Goal: Download file/media

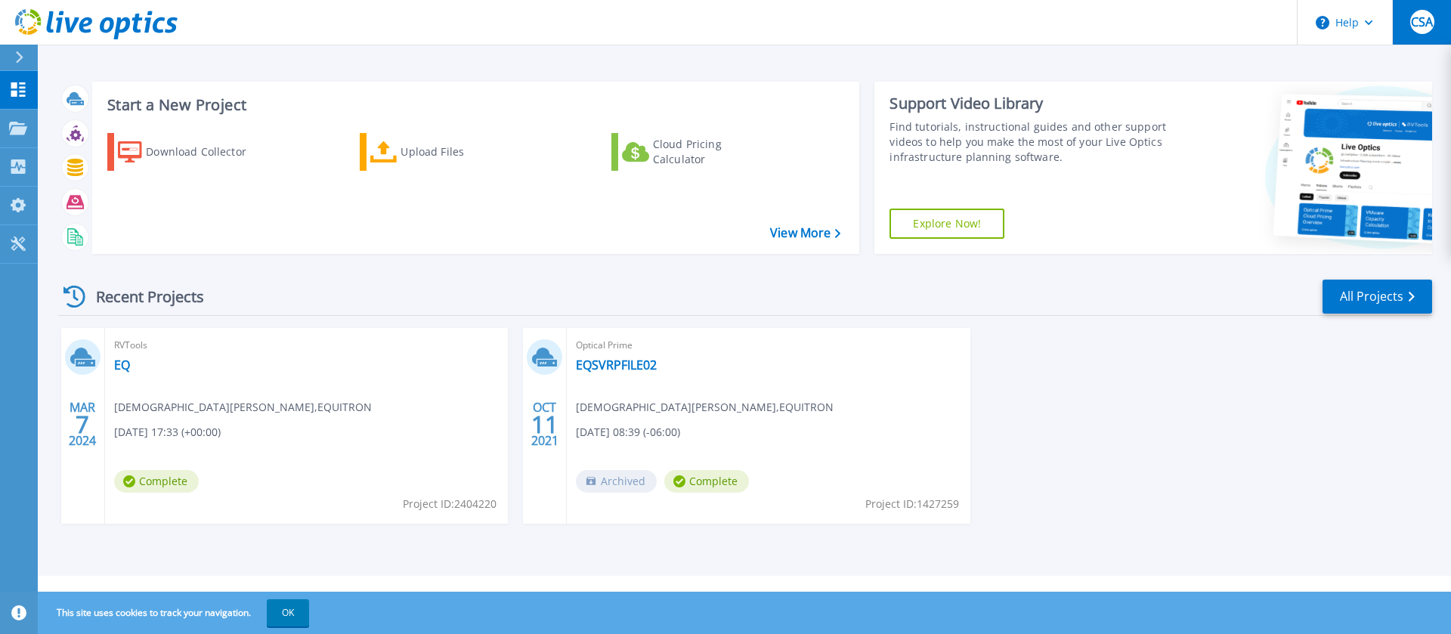
click at [1415, 20] on span "CSA" at bounding box center [1422, 22] width 22 height 12
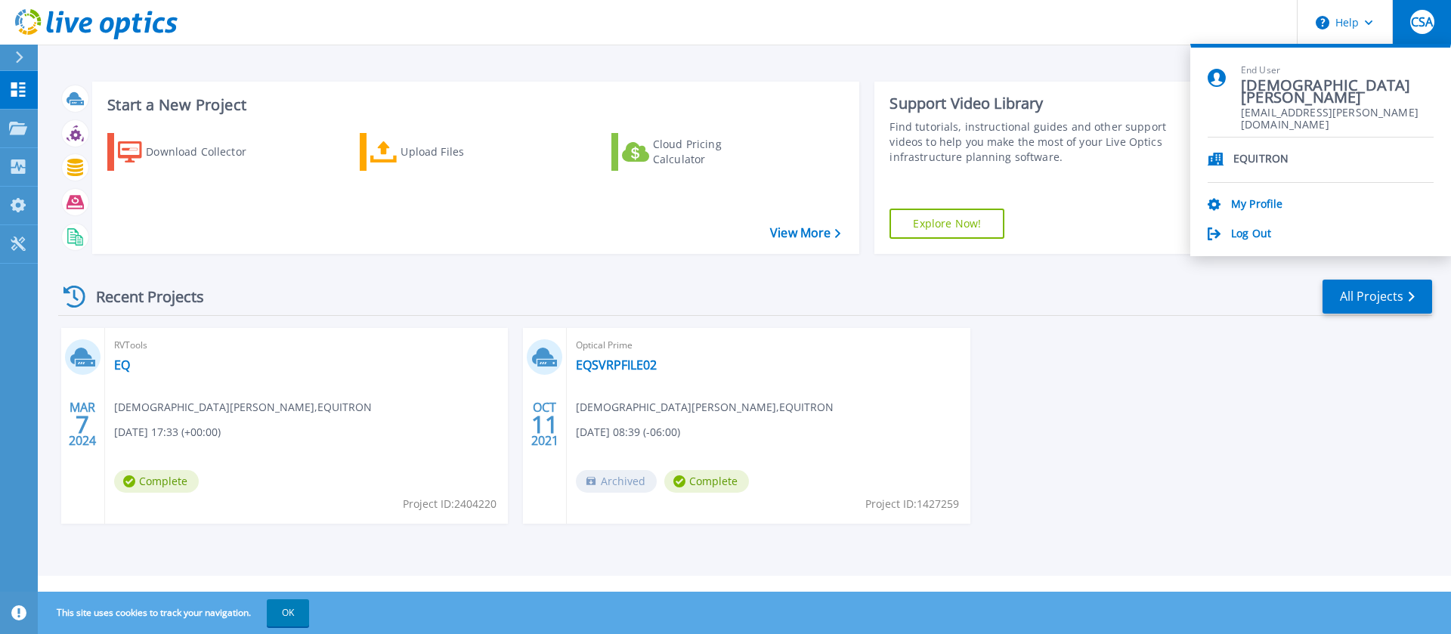
click at [1415, 20] on span "CSA" at bounding box center [1422, 22] width 22 height 12
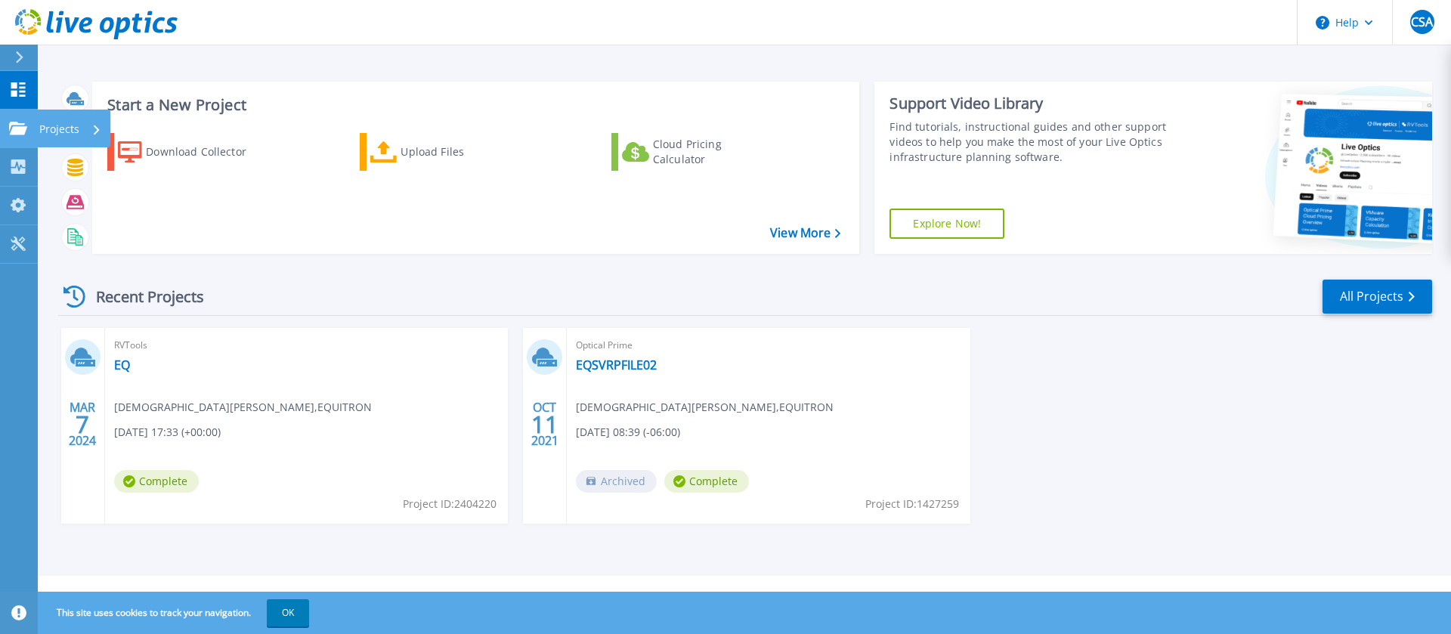
click at [87, 124] on div "Projects" at bounding box center [70, 129] width 62 height 39
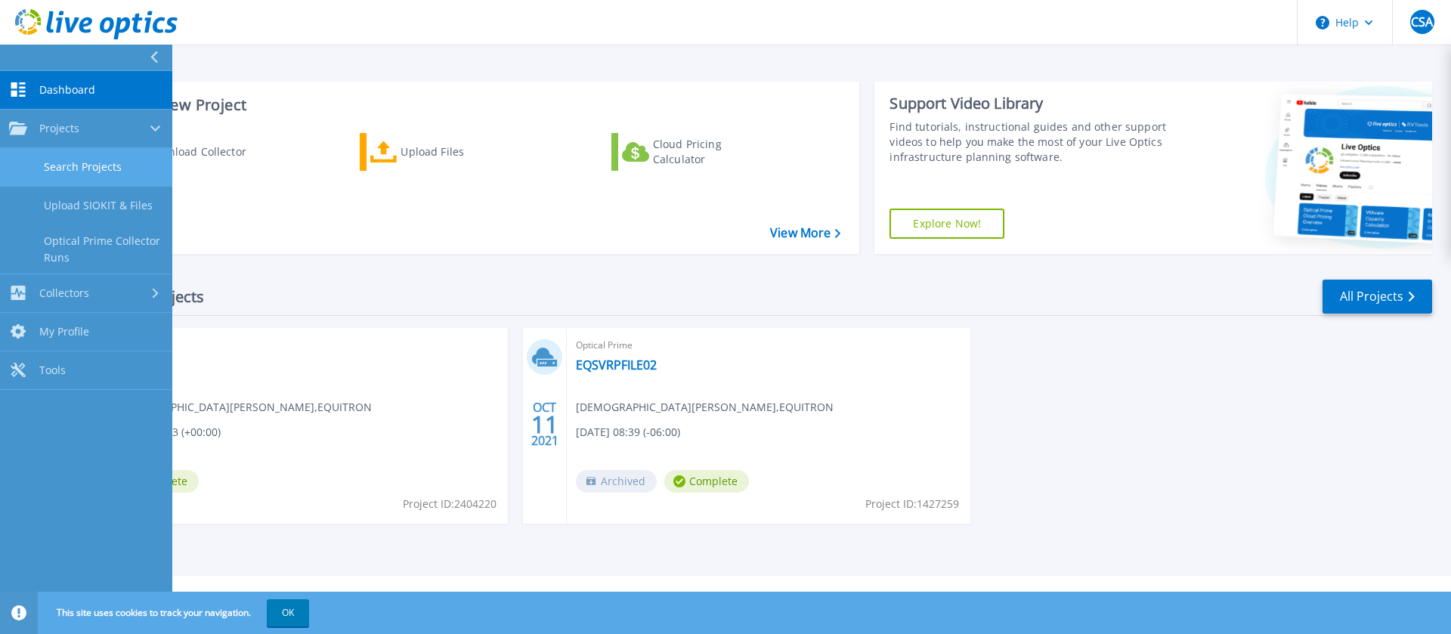
click at [97, 170] on link "Search Projects" at bounding box center [86, 167] width 172 height 39
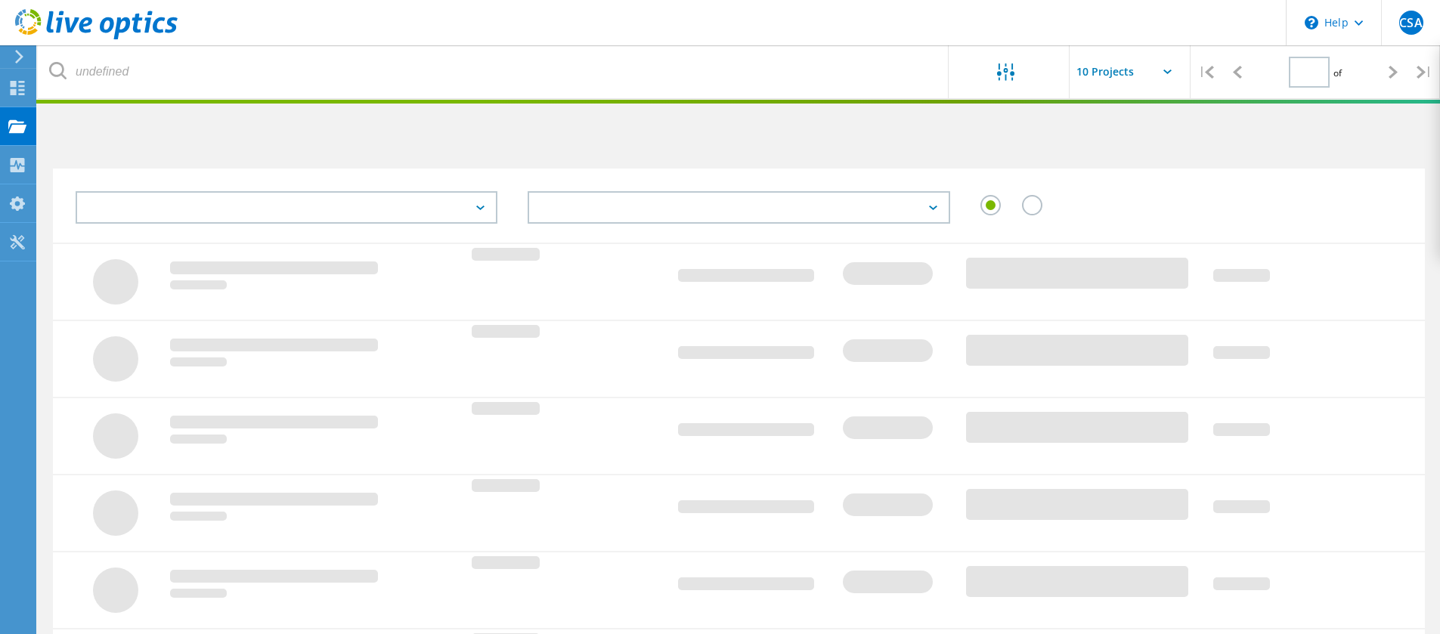
type input "1"
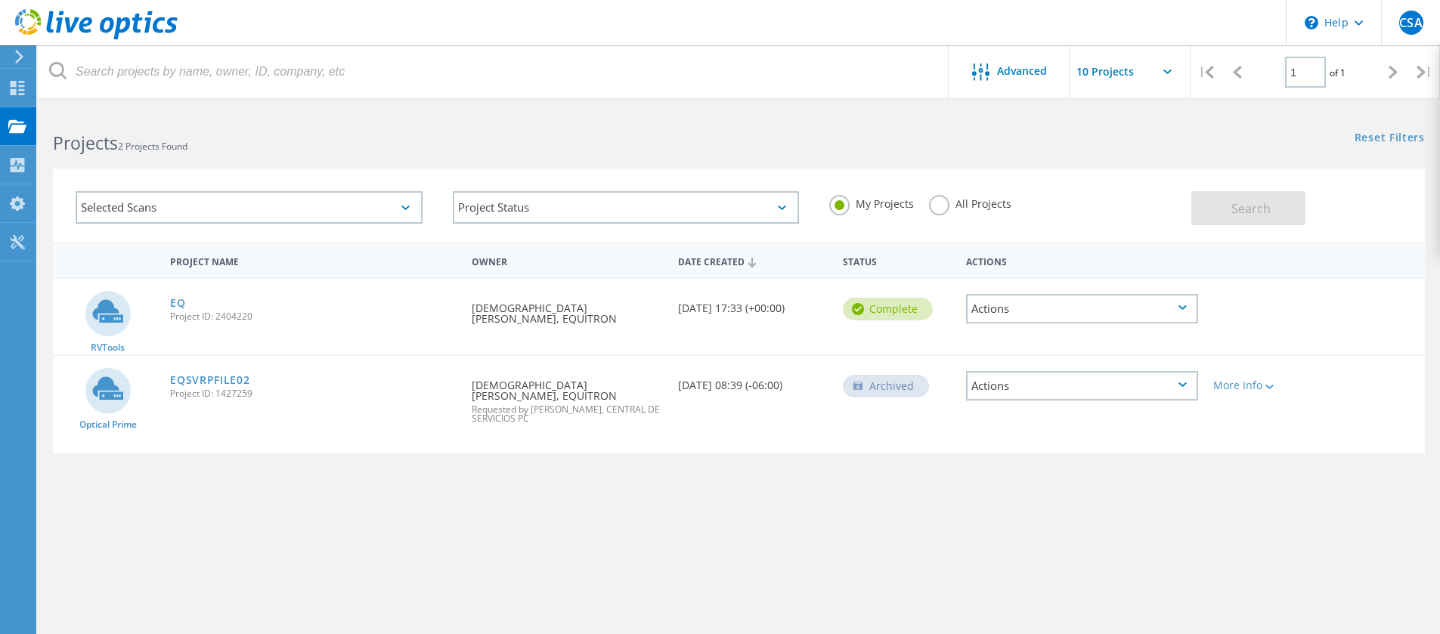
click at [1070, 311] on div "Actions" at bounding box center [1082, 308] width 232 height 29
click at [1256, 293] on div at bounding box center [1261, 298] width 110 height 39
click at [178, 308] on link "EQ" at bounding box center [177, 303] width 15 height 11
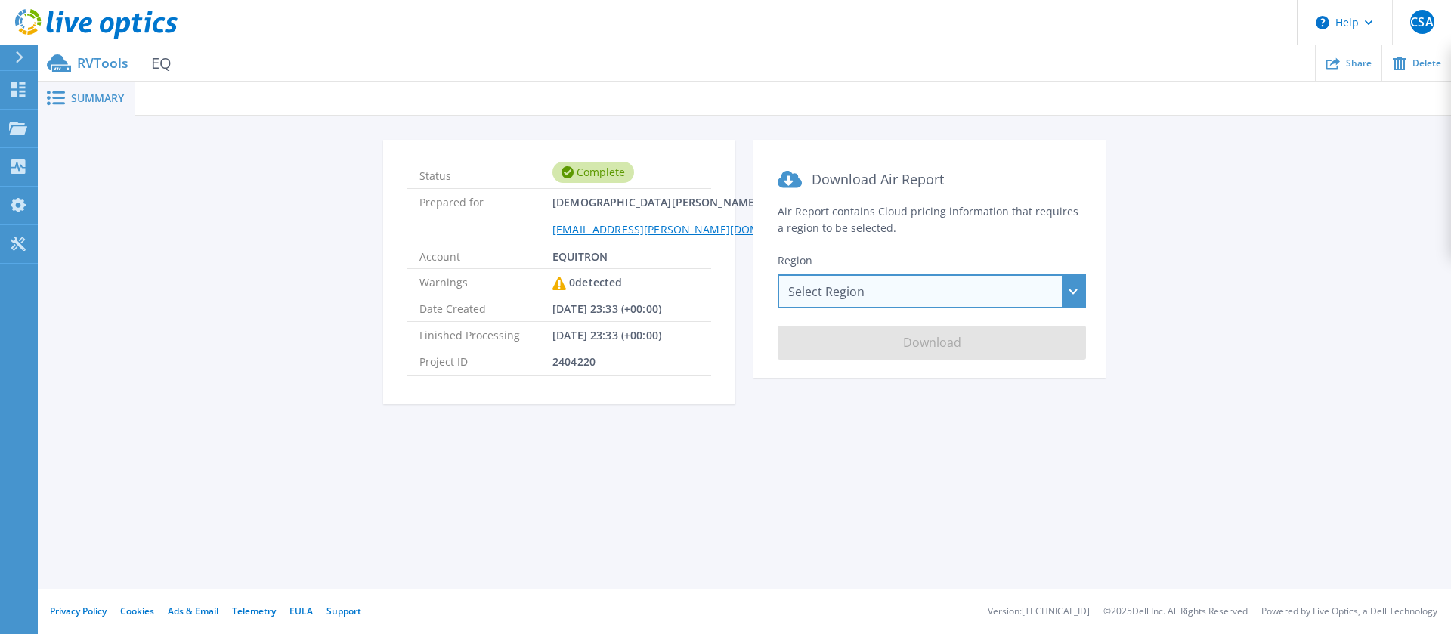
click at [951, 287] on div "Select Region [GEOGRAPHIC_DATA] ([GEOGRAPHIC_DATA]) [GEOGRAPHIC_DATA] ([GEOGRAP…" at bounding box center [932, 291] width 308 height 34
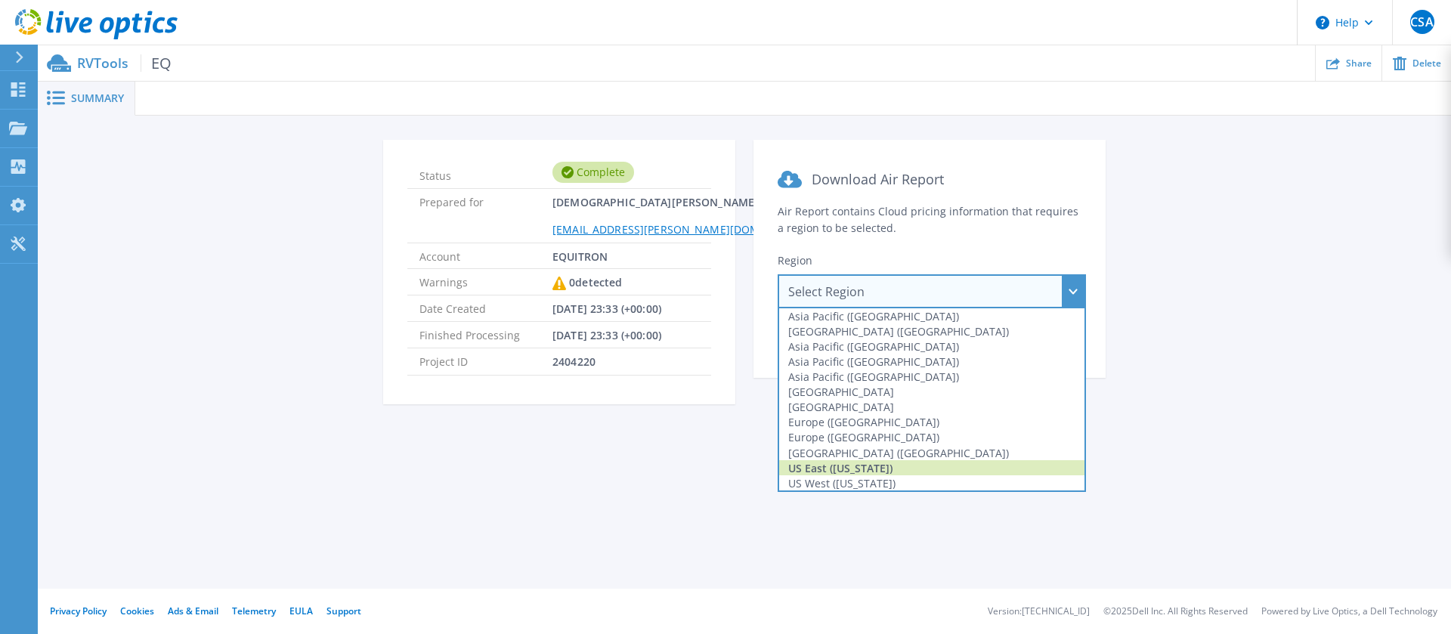
click at [869, 474] on div "US East ([US_STATE])" at bounding box center [931, 467] width 305 height 15
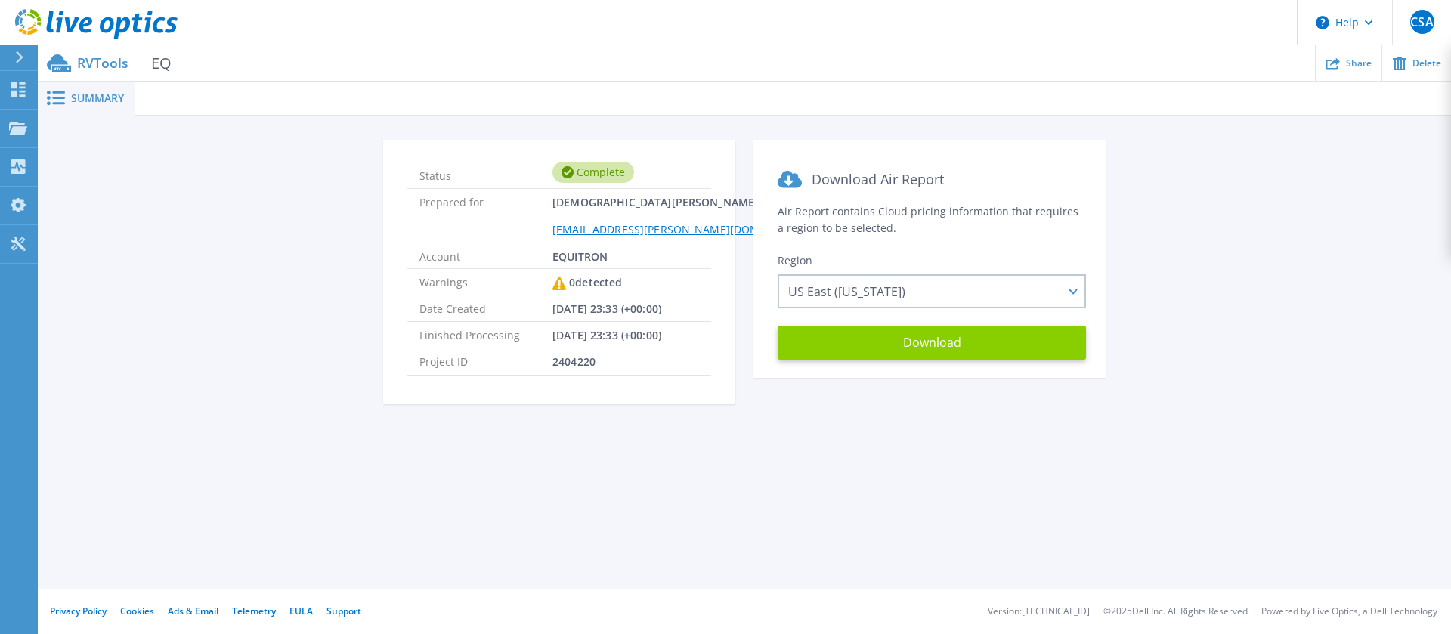
click at [955, 354] on button "Download" at bounding box center [932, 343] width 308 height 34
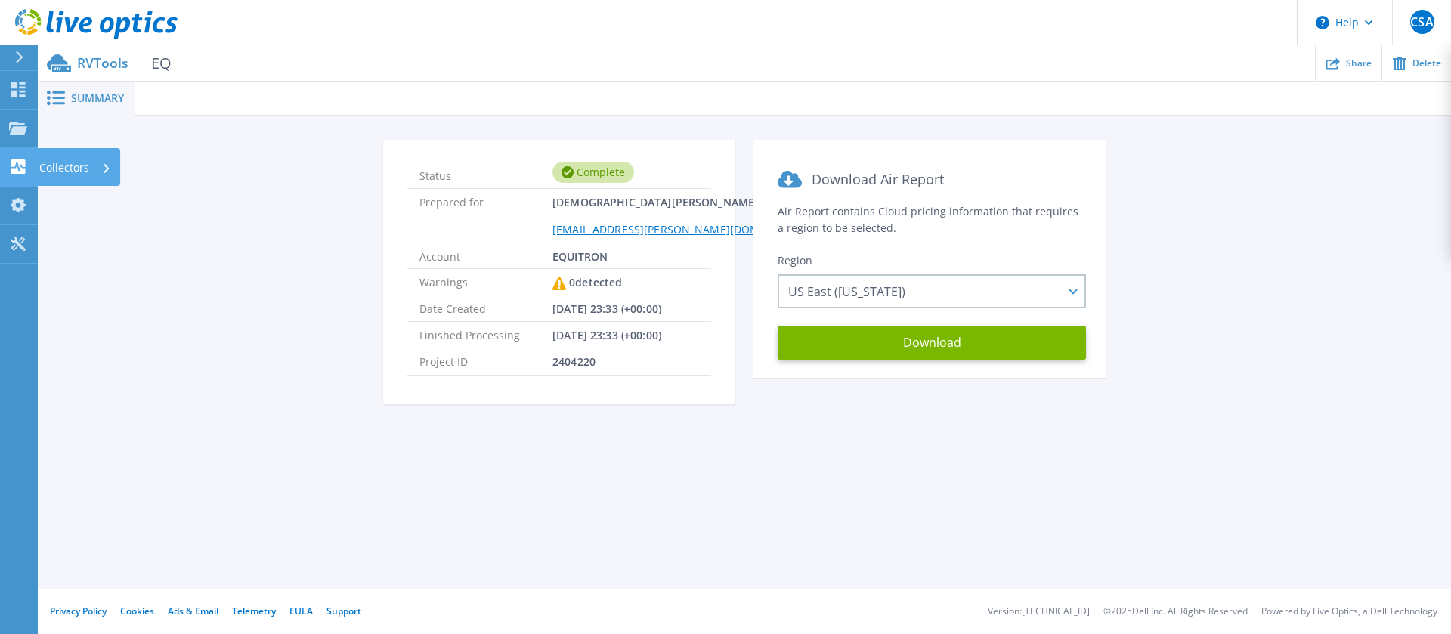
click at [6, 172] on link "Collectors Collectors" at bounding box center [19, 167] width 38 height 39
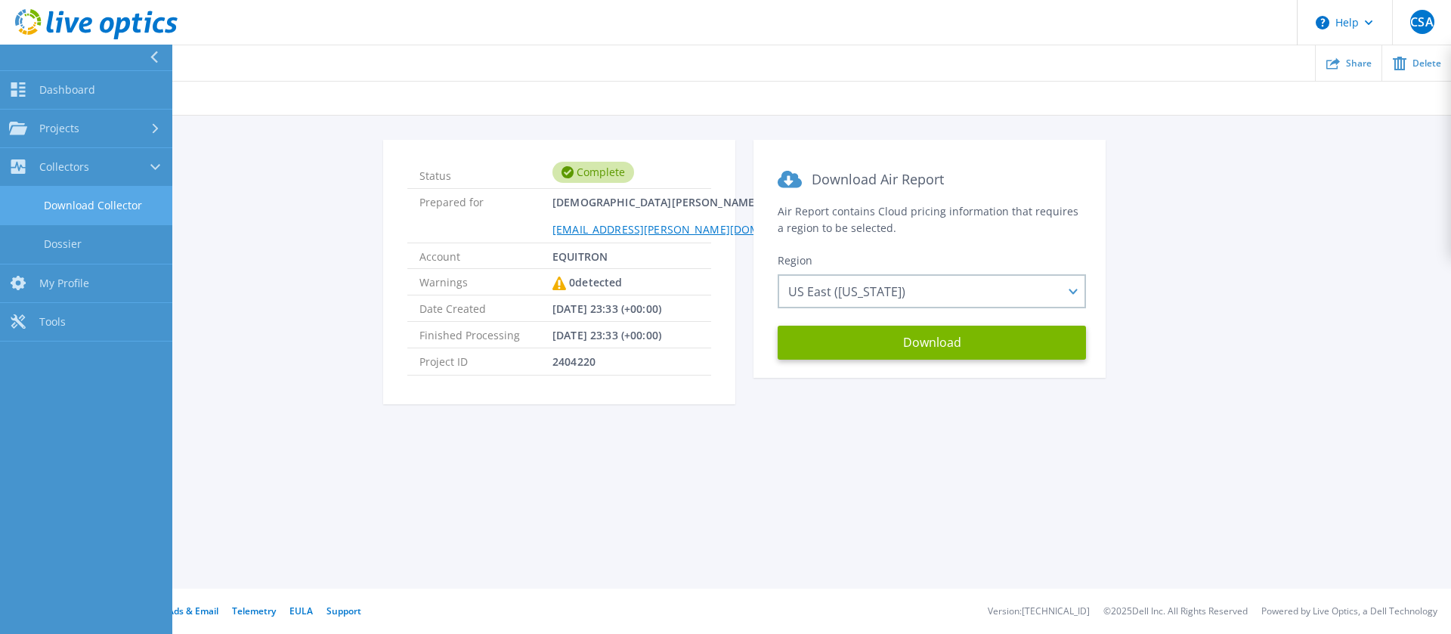
click at [101, 205] on link "Download Collector" at bounding box center [86, 206] width 172 height 39
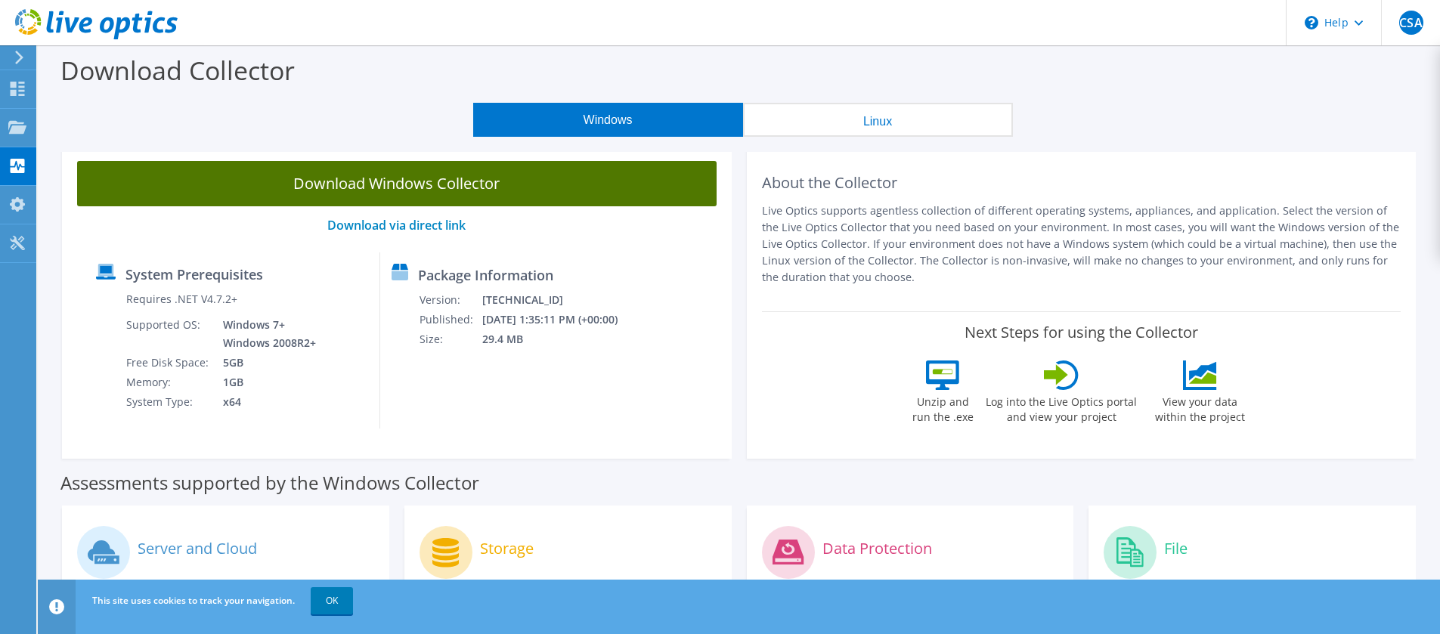
click at [395, 175] on link "Download Windows Collector" at bounding box center [397, 183] width 640 height 45
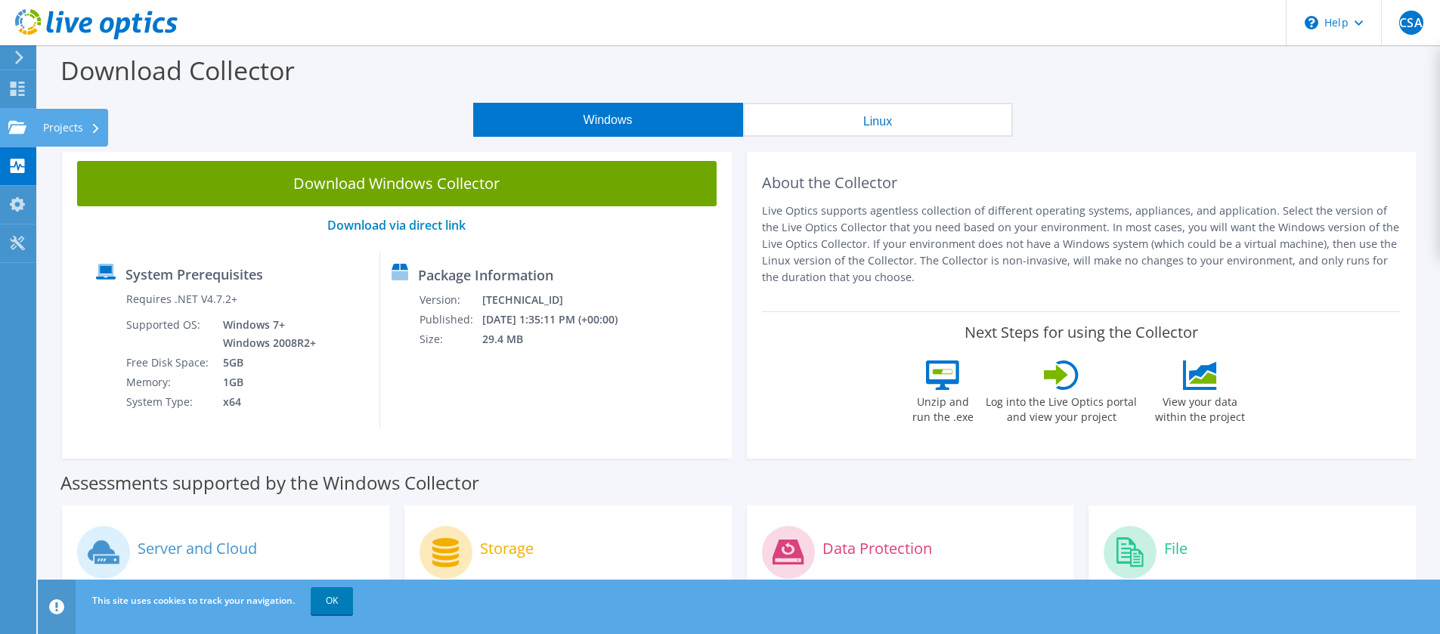
click at [42, 129] on div "Projects" at bounding box center [72, 128] width 73 height 38
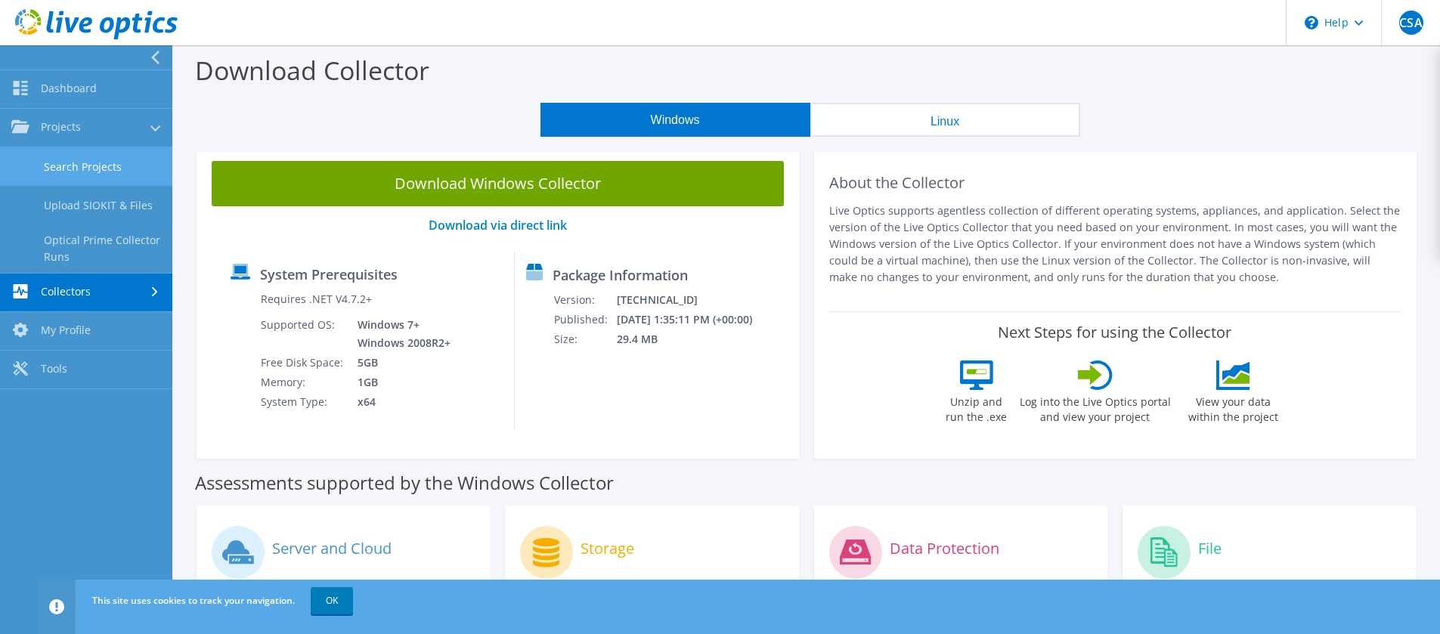
click at [54, 170] on link "Search Projects" at bounding box center [86, 166] width 172 height 39
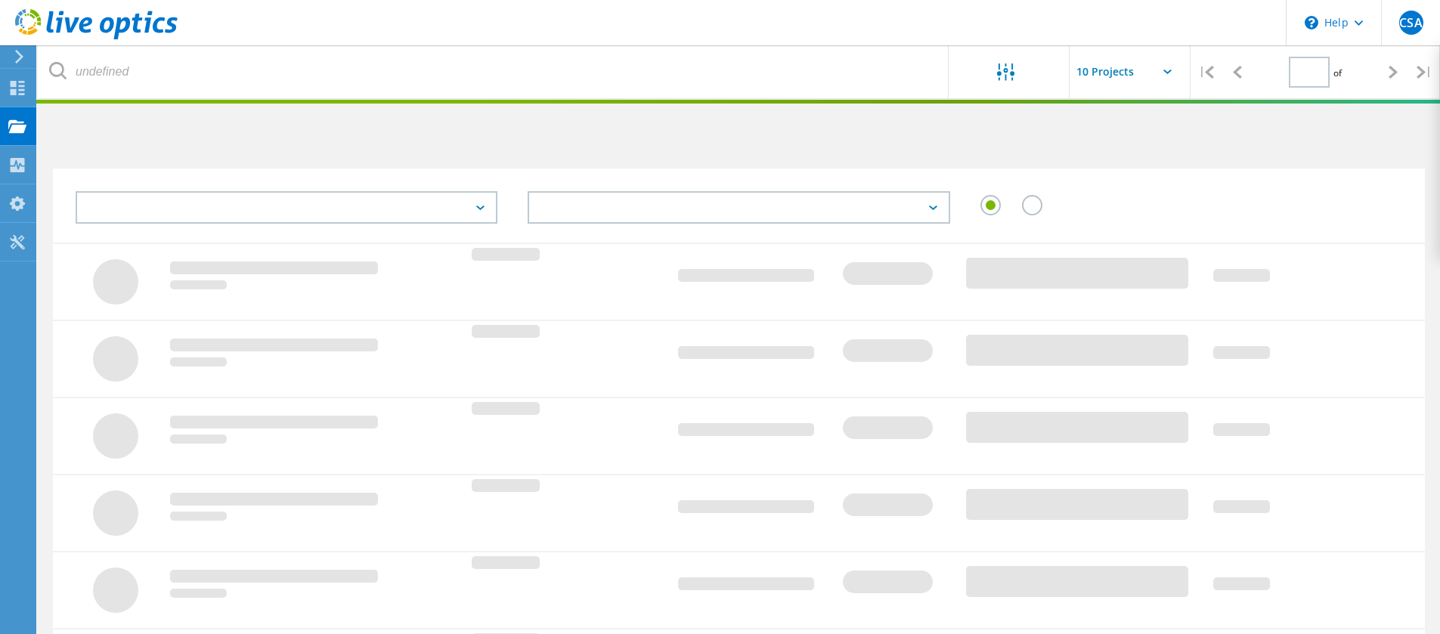
type input "1"
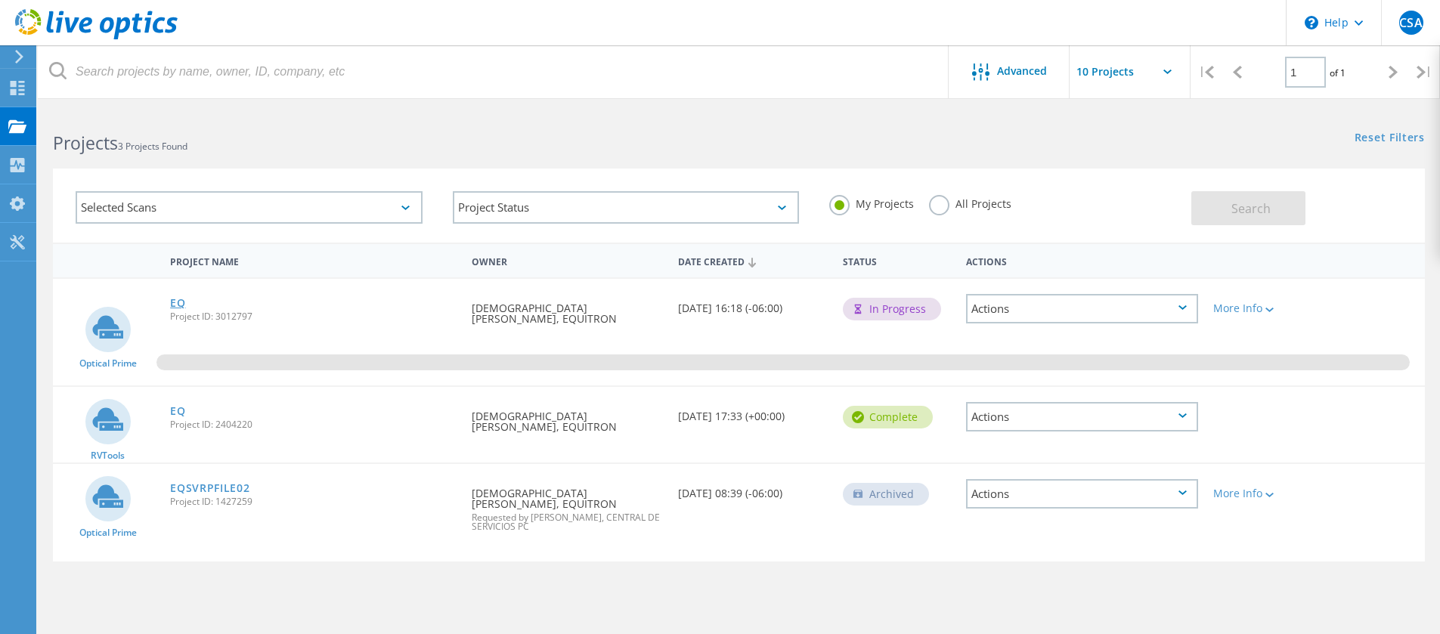
click at [179, 304] on link "EQ" at bounding box center [177, 303] width 15 height 11
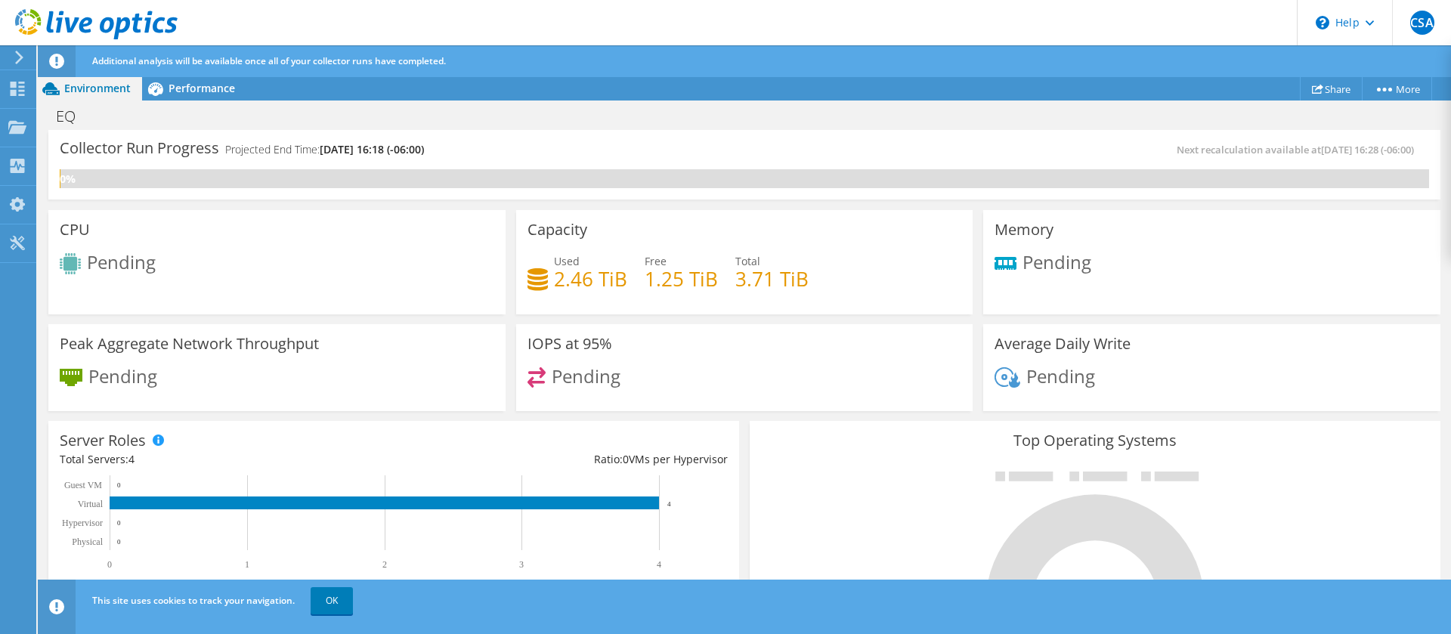
scroll to position [378, 0]
